Goal: Transaction & Acquisition: Obtain resource

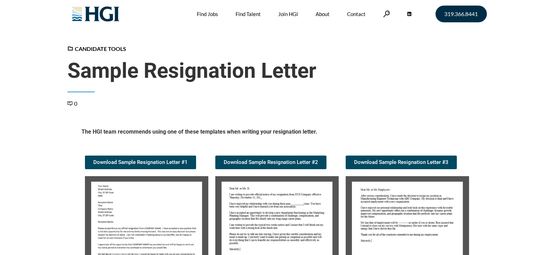
scroll to position [105, 0]
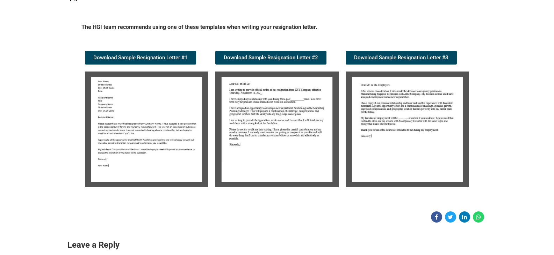
click at [170, 109] on img at bounding box center [146, 130] width 123 height 116
click at [147, 106] on img at bounding box center [146, 130] width 123 height 116
click at [164, 118] on img at bounding box center [146, 130] width 123 height 116
click at [163, 117] on img at bounding box center [146, 130] width 123 height 116
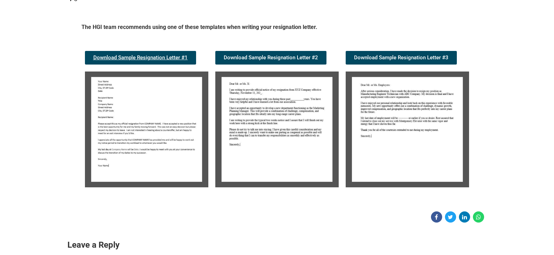
click at [137, 58] on span "Download Sample Resignation Letter #1" at bounding box center [140, 57] width 94 height 5
click at [311, 117] on img at bounding box center [276, 130] width 123 height 116
click at [361, 57] on span "Download Sample Resignation Letter #3" at bounding box center [401, 57] width 94 height 5
click at [294, 58] on span "Download Sample Resignation Letter #2" at bounding box center [271, 57] width 94 height 5
click at [339, 32] on h5 "The HGI team recommends using one of these templates when writing your resignat…" at bounding box center [276, 28] width 391 height 10
